Goal: Transaction & Acquisition: Purchase product/service

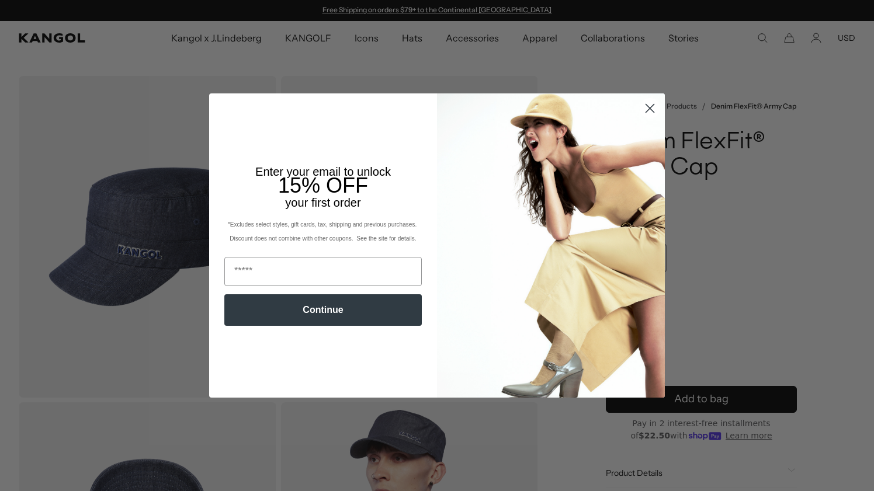
click at [642, 117] on circle "Close dialog" at bounding box center [649, 108] width 19 height 19
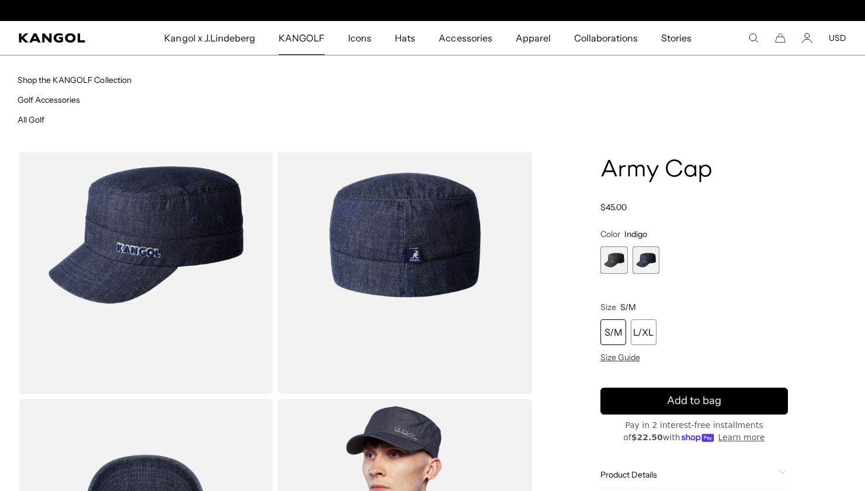
scroll to position [0, 241]
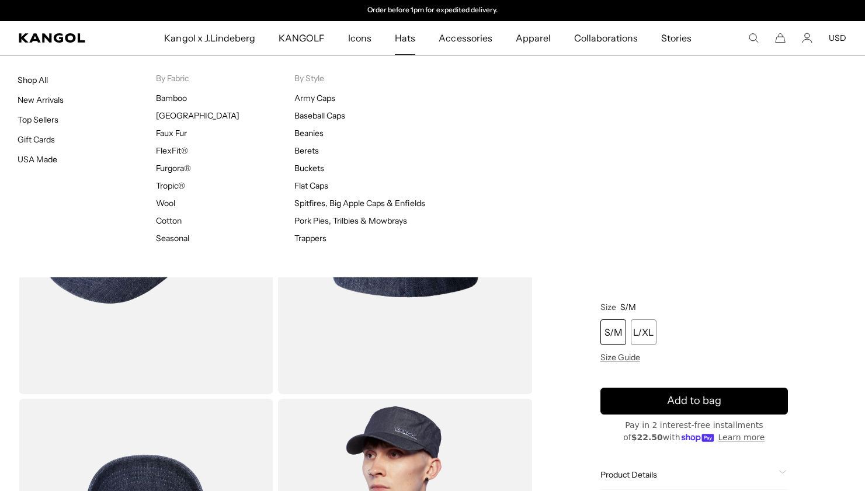
click at [412, 41] on span "Hats" at bounding box center [405, 38] width 20 height 34
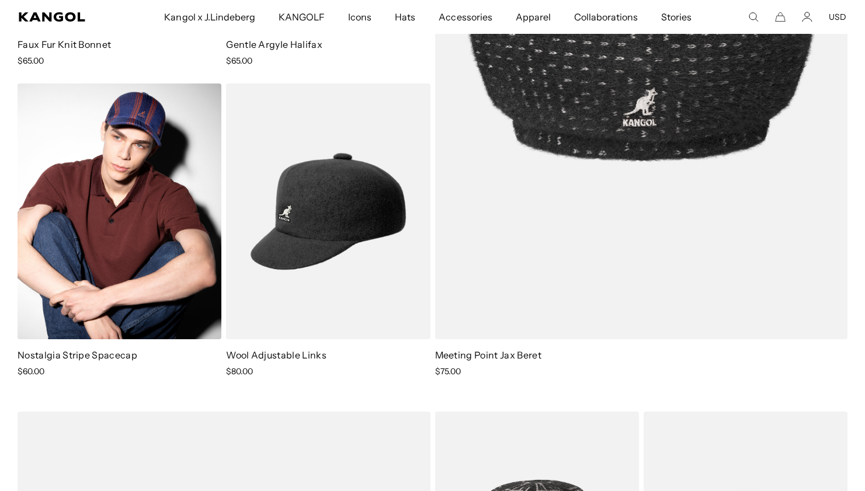
click at [103, 191] on img at bounding box center [120, 212] width 204 height 256
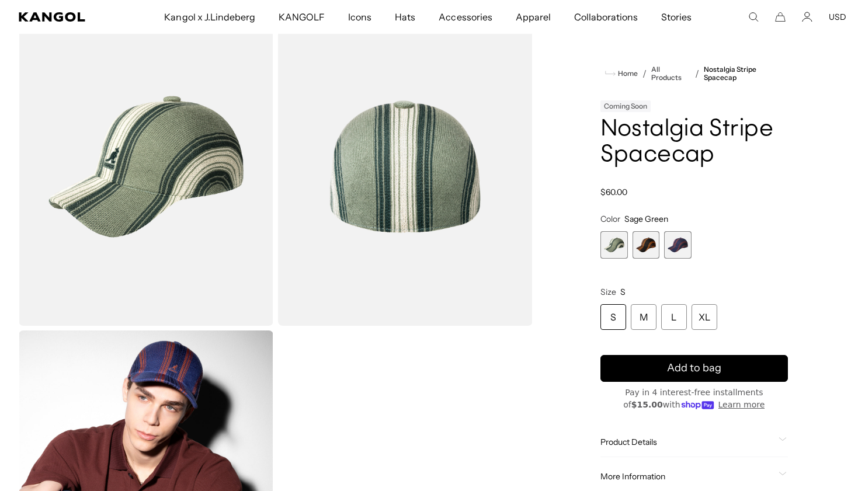
click at [674, 248] on span "3 of 3" at bounding box center [677, 244] width 27 height 27
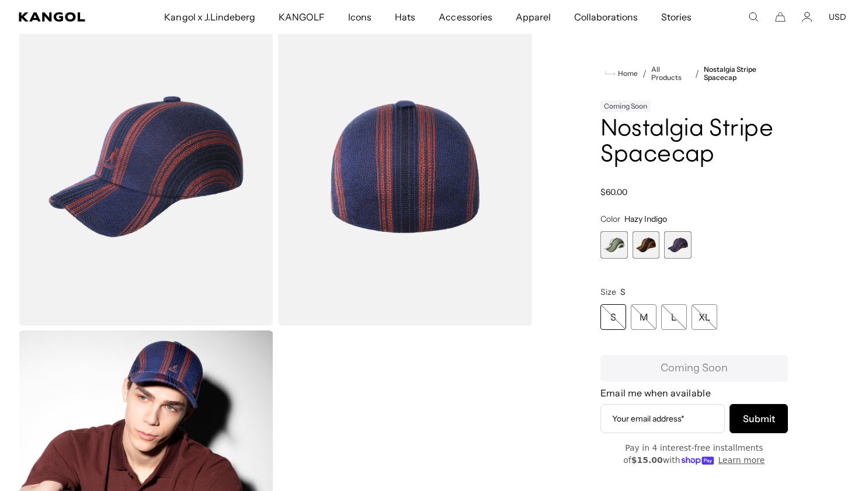
click at [652, 251] on span "2 of 3" at bounding box center [646, 244] width 27 height 27
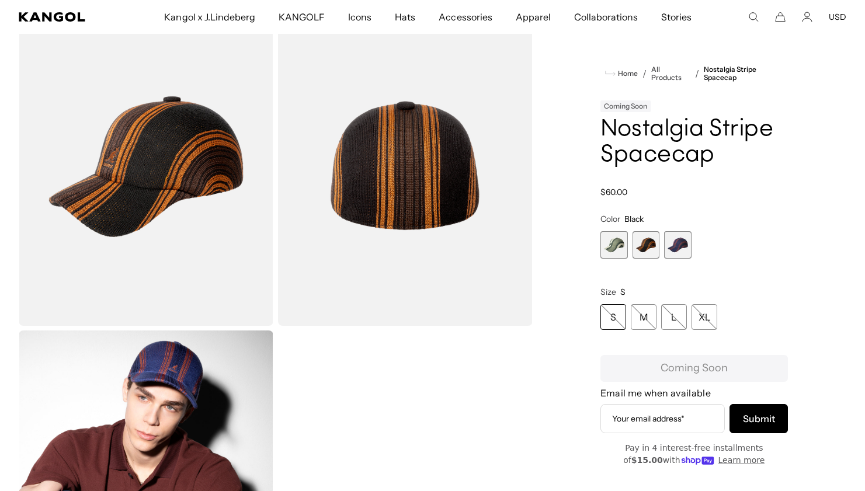
click at [621, 251] on span "1 of 3" at bounding box center [613, 244] width 27 height 27
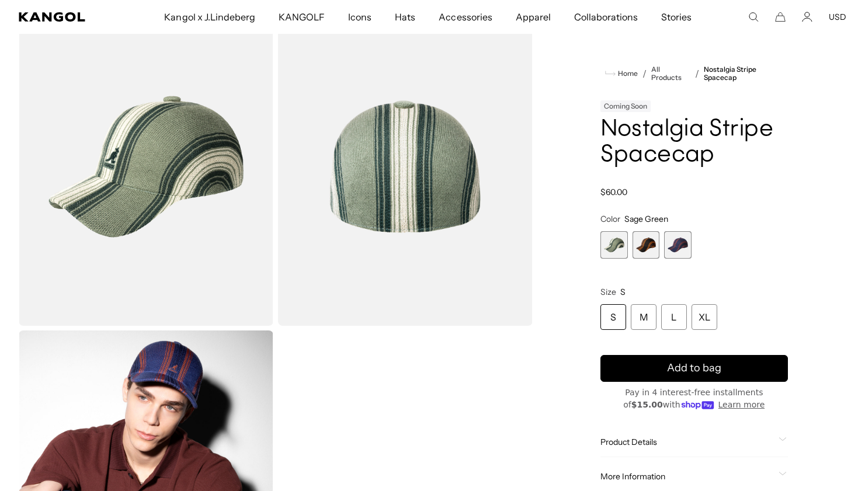
click at [647, 248] on span "2 of 3" at bounding box center [646, 244] width 27 height 27
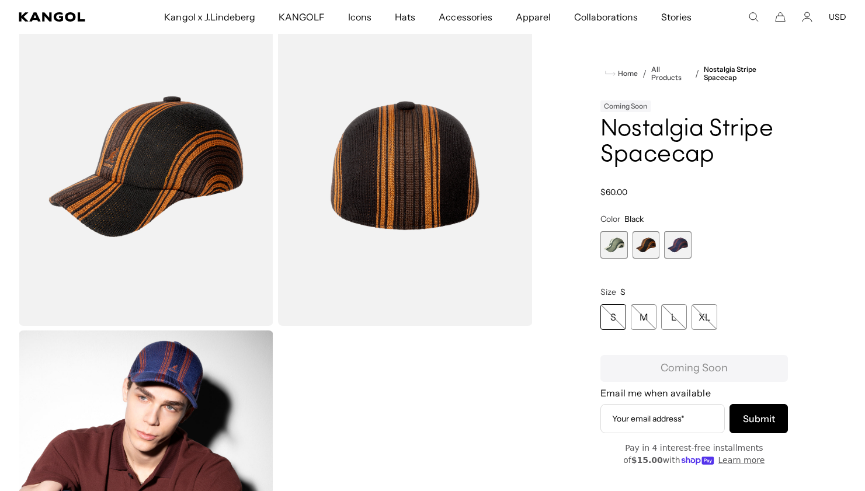
click at [673, 252] on span "3 of 3" at bounding box center [677, 244] width 27 height 27
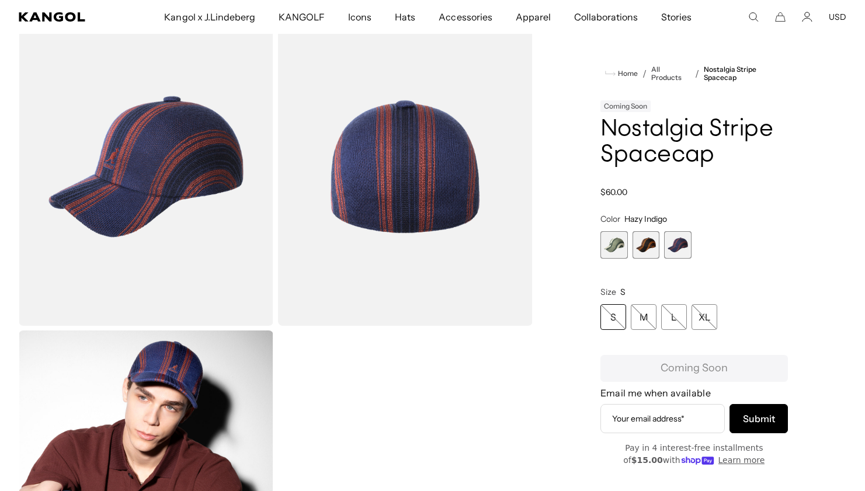
click at [645, 250] on span "2 of 3" at bounding box center [646, 244] width 27 height 27
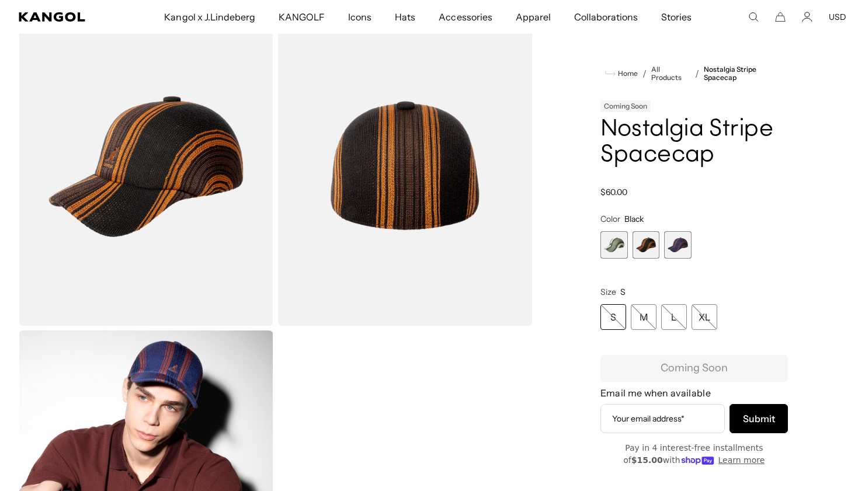
click at [614, 248] on span "1 of 3" at bounding box center [613, 244] width 27 height 27
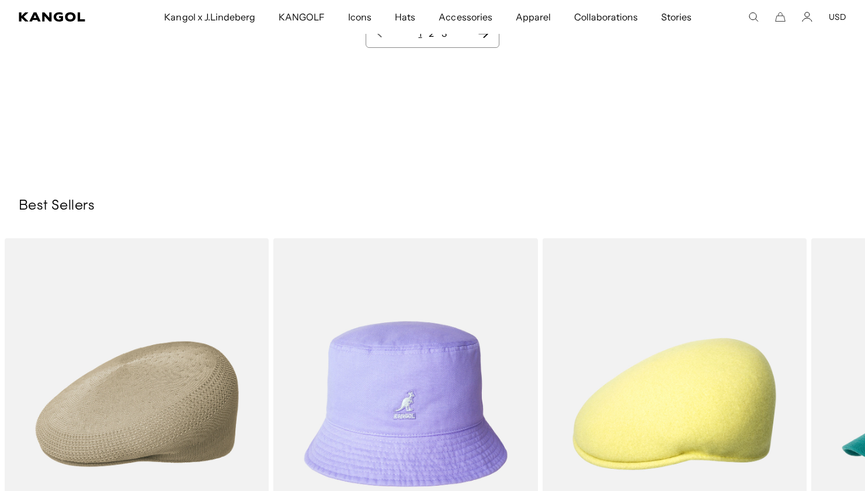
scroll to position [12539, 0]
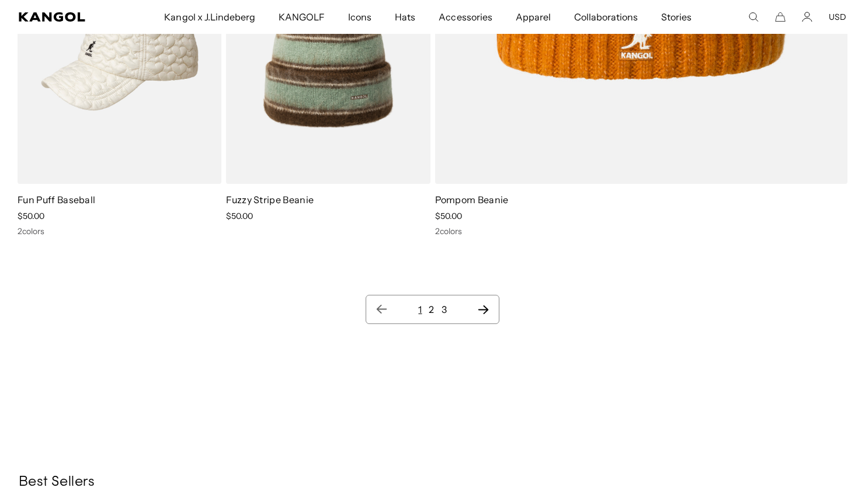
click at [481, 312] on icon "Next page" at bounding box center [483, 310] width 12 height 12
